Goal: Task Accomplishment & Management: Manage account settings

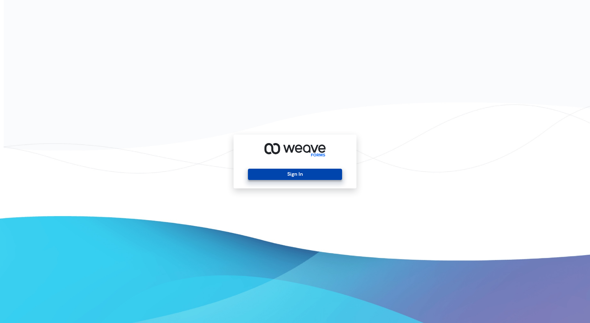
click at [325, 171] on button "Sign In" at bounding box center [295, 173] width 94 height 11
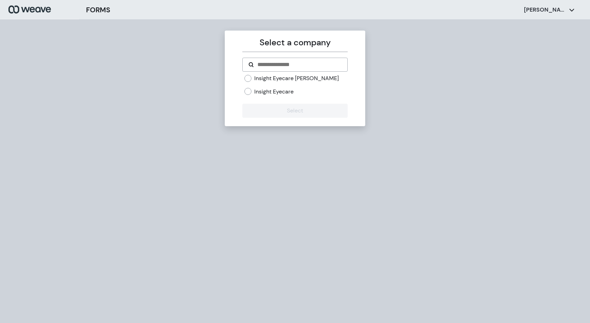
click at [271, 78] on label "Insight Eyecare [PERSON_NAME]" at bounding box center [296, 78] width 85 height 8
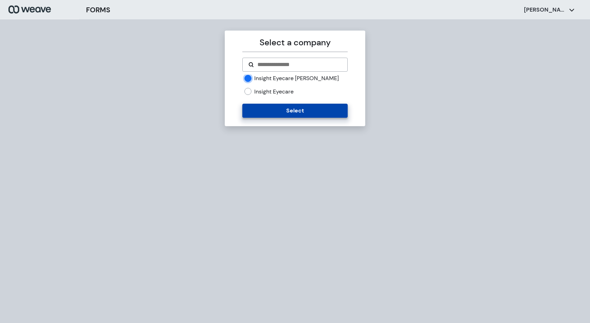
click at [309, 105] on button "Select" at bounding box center [294, 111] width 105 height 14
